Goal: Information Seeking & Learning: Learn about a topic

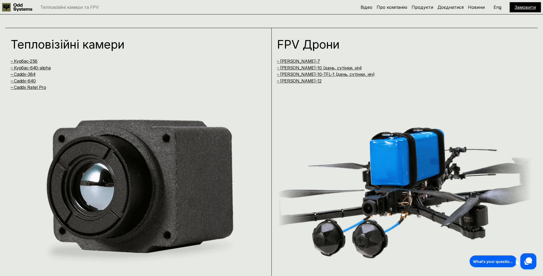
scroll to position [537, 0]
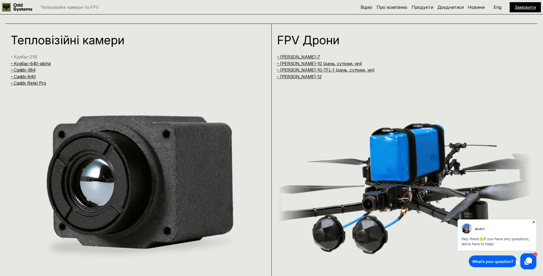
click at [31, 55] on link "– Курбас-256" at bounding box center [24, 56] width 27 height 5
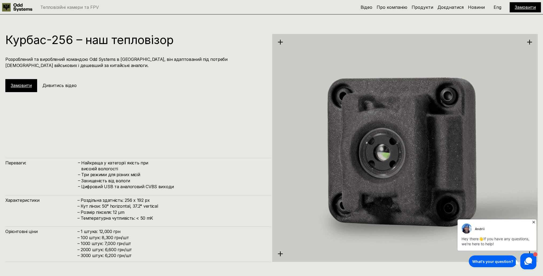
scroll to position [825, 0]
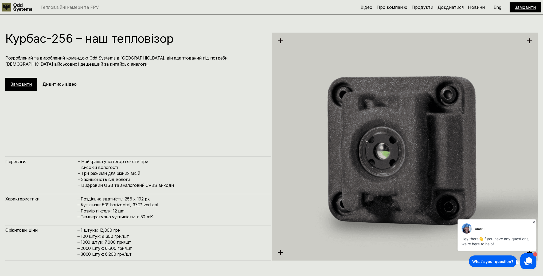
click at [125, 37] on h1 "Курбас-256 – наш тепловізор" at bounding box center [135, 39] width 260 height 12
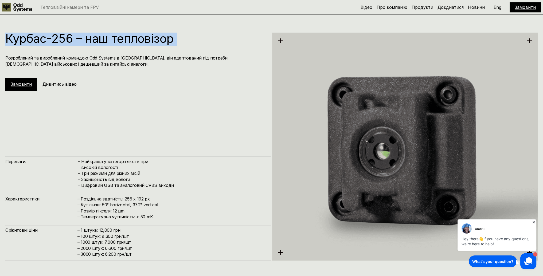
click at [125, 37] on h1 "Курбас-256 – наш тепловізор" at bounding box center [135, 39] width 260 height 12
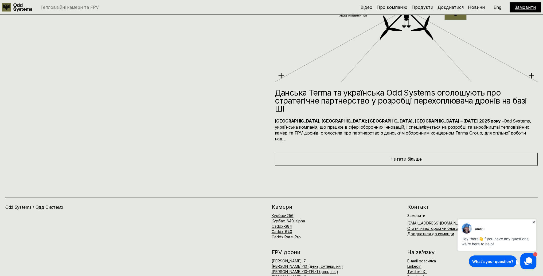
scroll to position [3789, 0]
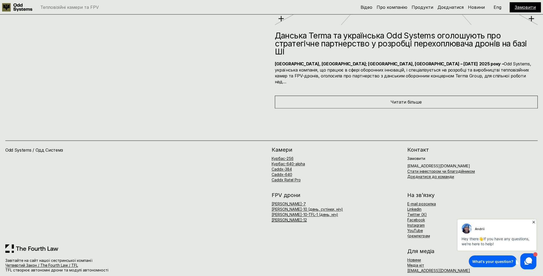
drag, startPoint x: 94, startPoint y: 154, endPoint x: 261, endPoint y: 180, distance: 169.1
click at [261, 180] on div "Odd Systems / Одд Системз" at bounding box center [138, 195] width 266 height 97
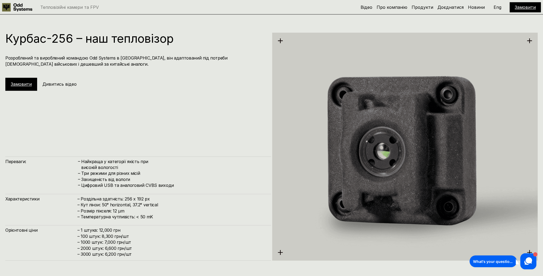
click at [198, 124] on div "Курбас-256 – наш тепловізор Розроблений та вироблений командою Odd Systems в Ук…" at bounding box center [138, 147] width 266 height 228
click at [201, 124] on div "Курбас-256 – наш тепловізор Розроблений та вироблений командою Odd Systems в Ук…" at bounding box center [138, 147] width 266 height 228
click at [215, 126] on div "Курбас-256 – наш тепловізор Розроблений та вироблений командою Odd Systems в Ук…" at bounding box center [138, 147] width 266 height 228
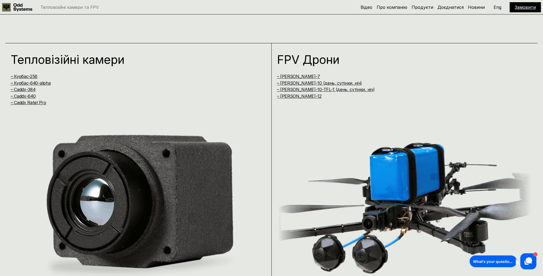
scroll to position [459, 0]
